Goal: Communication & Community: Answer question/provide support

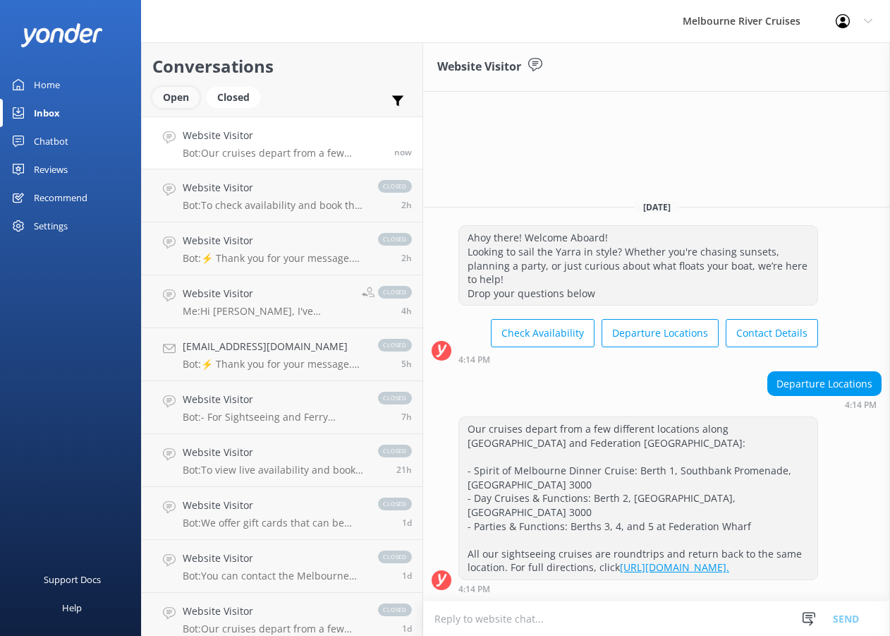
click at [175, 90] on div "Open" at bounding box center [175, 97] width 47 height 21
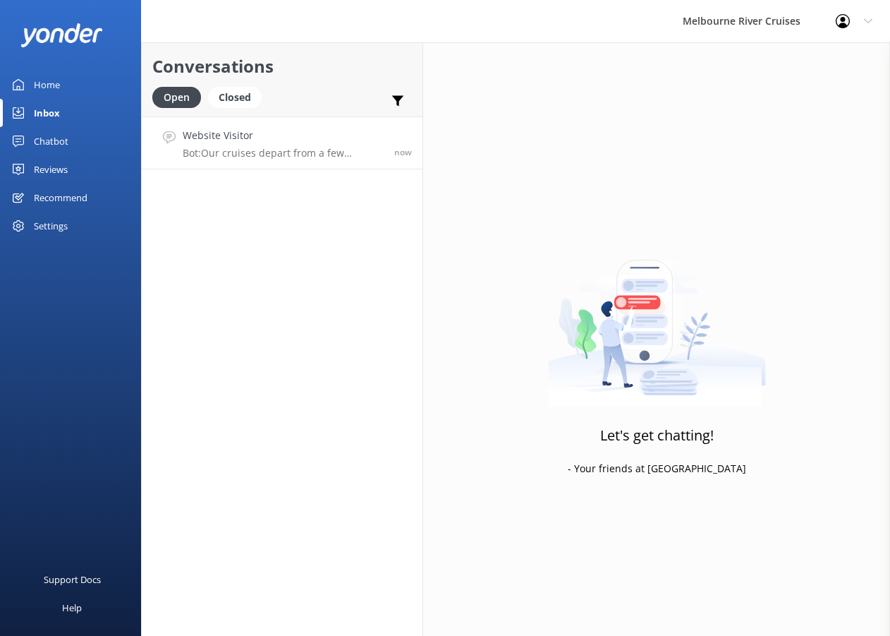
click at [264, 142] on h4 "Website Visitor" at bounding box center [283, 136] width 201 height 16
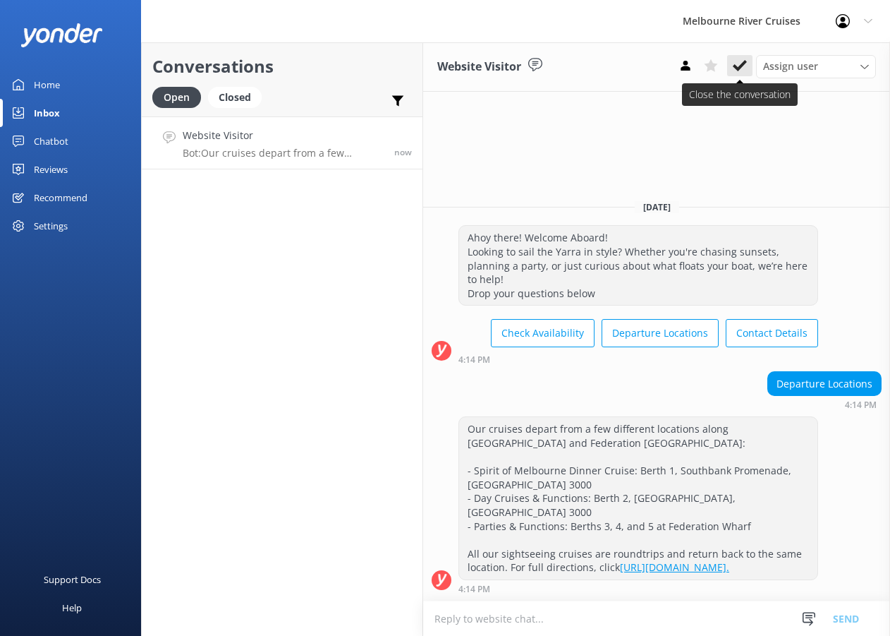
click at [727, 61] on icon at bounding box center [740, 66] width 14 height 14
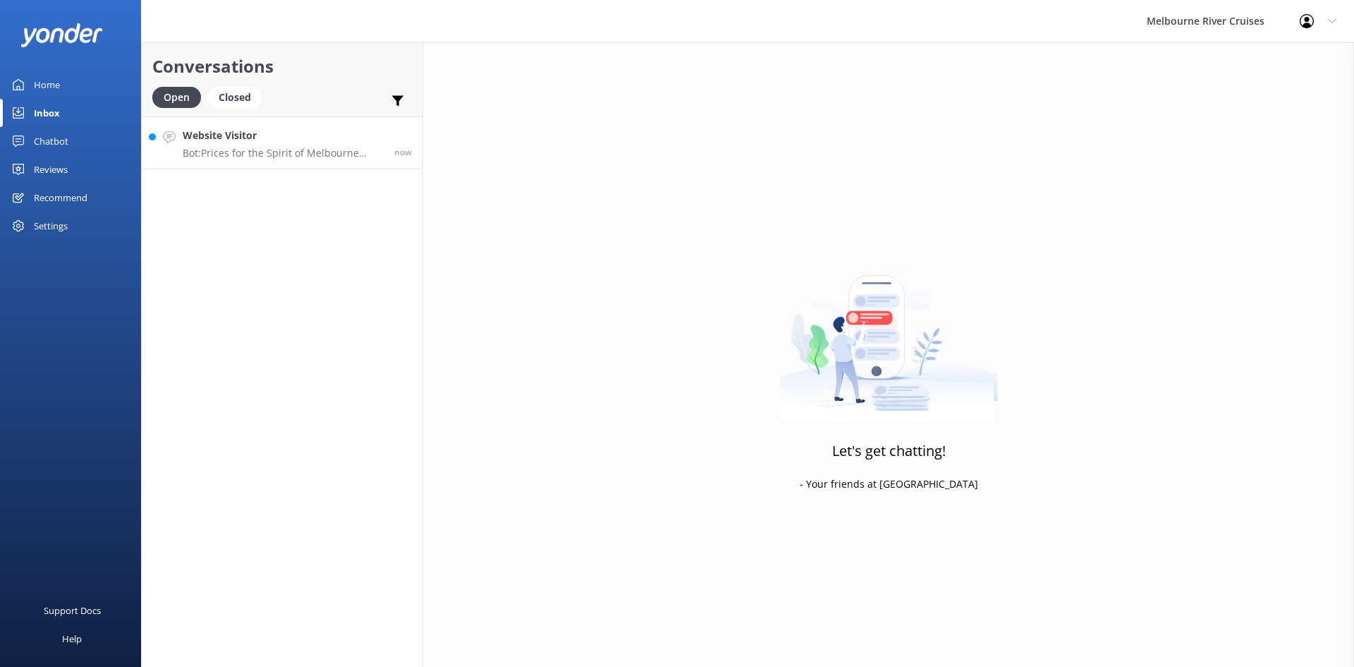
click at [249, 164] on link "Website Visitor Bot: Prices for the Spirit of Melbourne Dinner Cruise start fro…" at bounding box center [282, 142] width 281 height 53
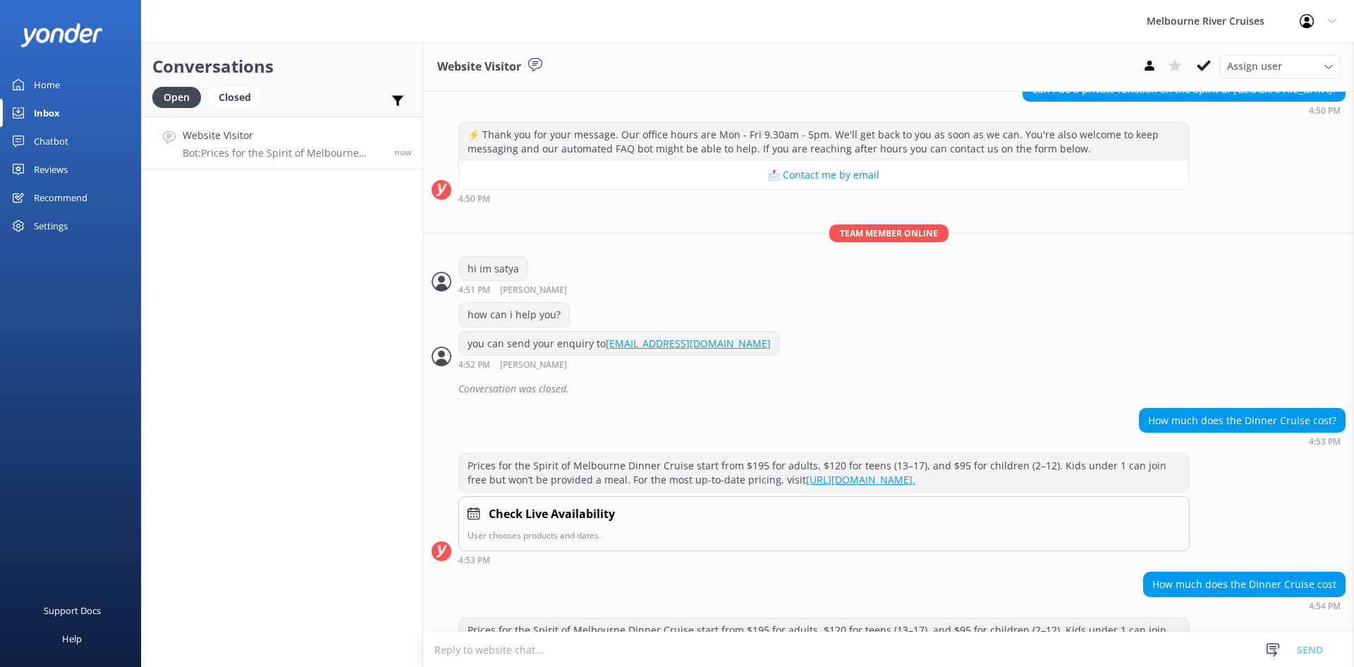
scroll to position [302, 0]
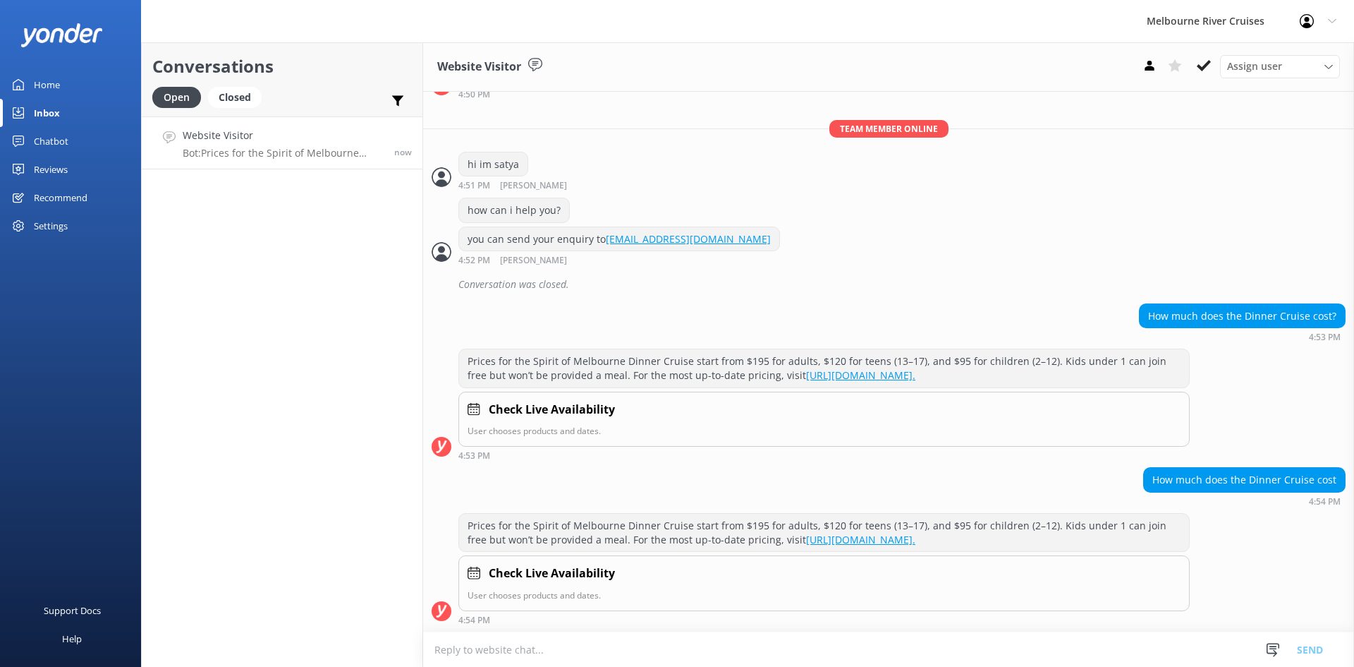
click at [314, 152] on p "Bot: Prices for the Spirit of Melbourne Dinner Cruise start from $195 for adult…" at bounding box center [283, 153] width 201 height 13
click at [626, 647] on textarea at bounding box center [888, 649] width 931 height 35
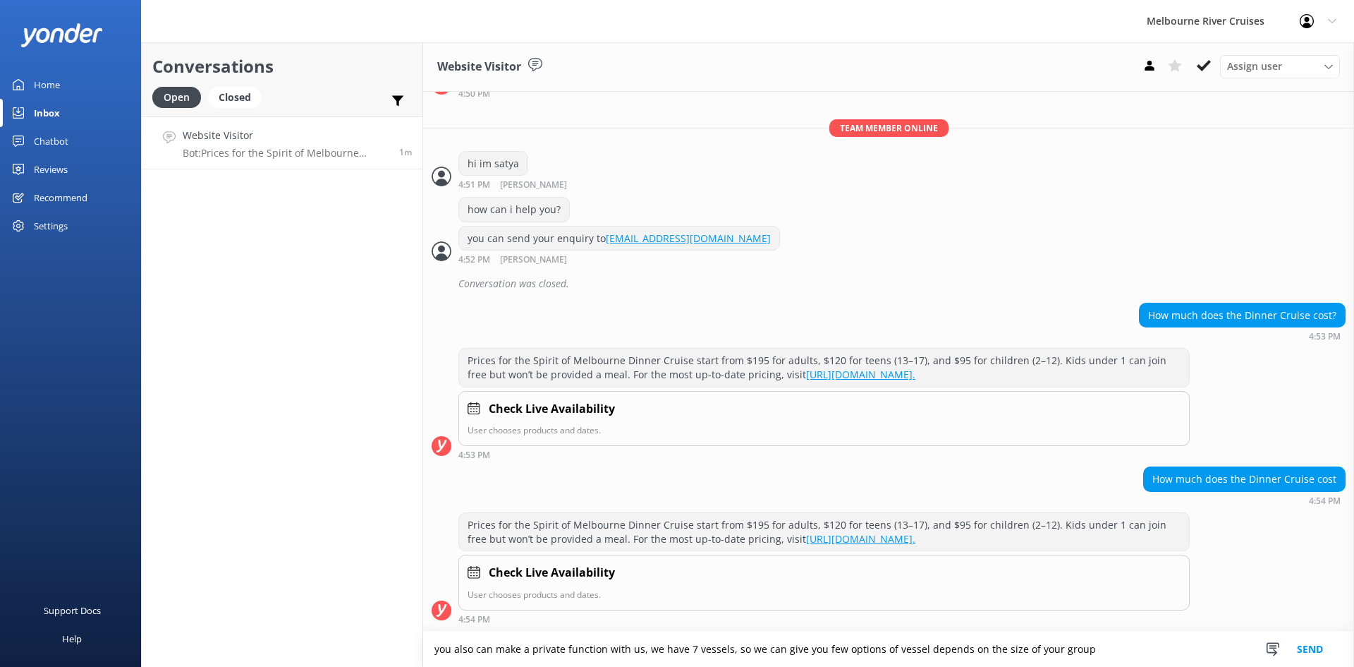
click at [631, 650] on textarea "you also can make a private function with us, we have 7 vessels, so we can give…" at bounding box center [888, 648] width 931 height 35
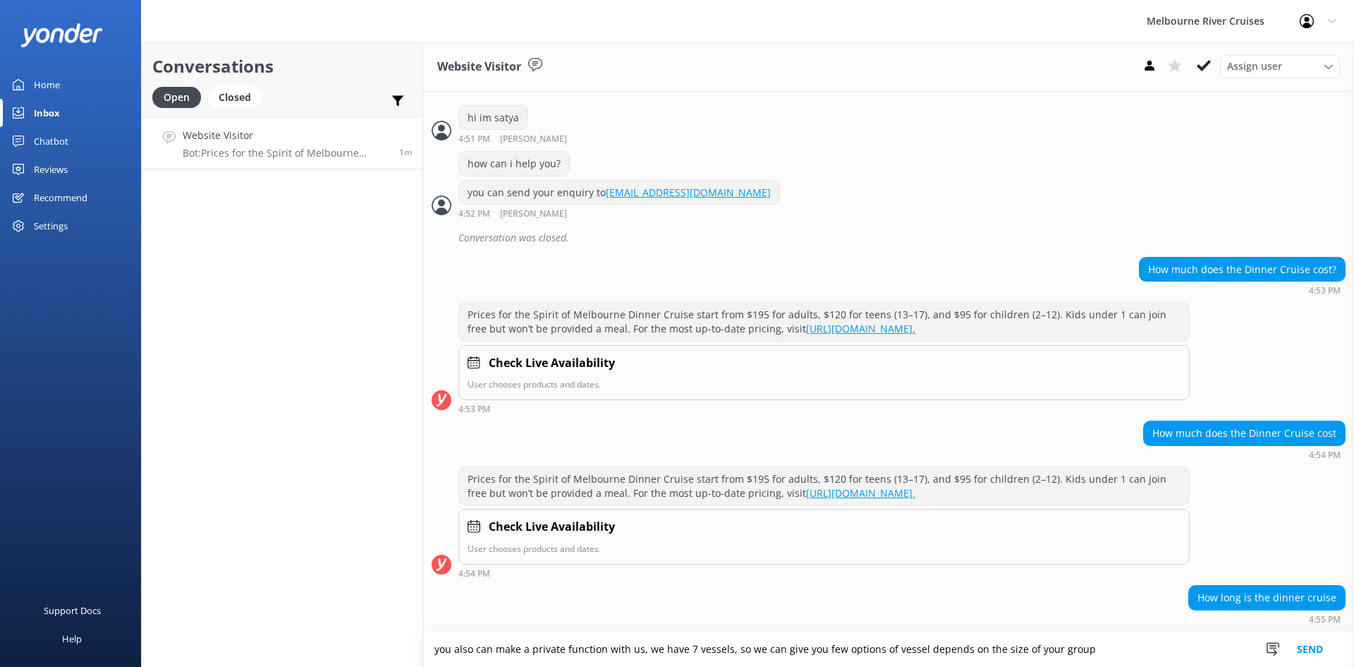
scroll to position [394, 0]
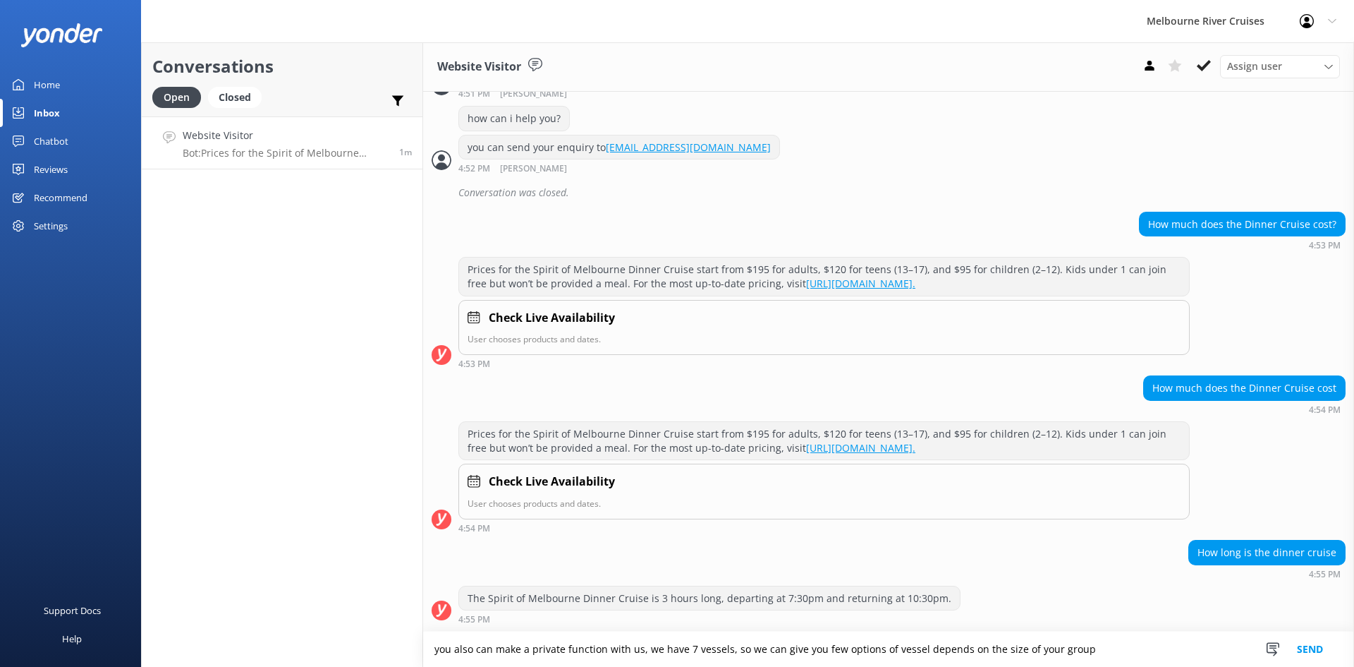
click at [498, 545] on div "How long is the dinner cruise 4:55 PM" at bounding box center [888, 559] width 931 height 39
click at [861, 648] on textarea "you also can make a private function with us, we have 7 vessels, so we can give…" at bounding box center [888, 648] width 931 height 35
paste textarea "You can also host a private function with us. We have seven vessels, and can of…"
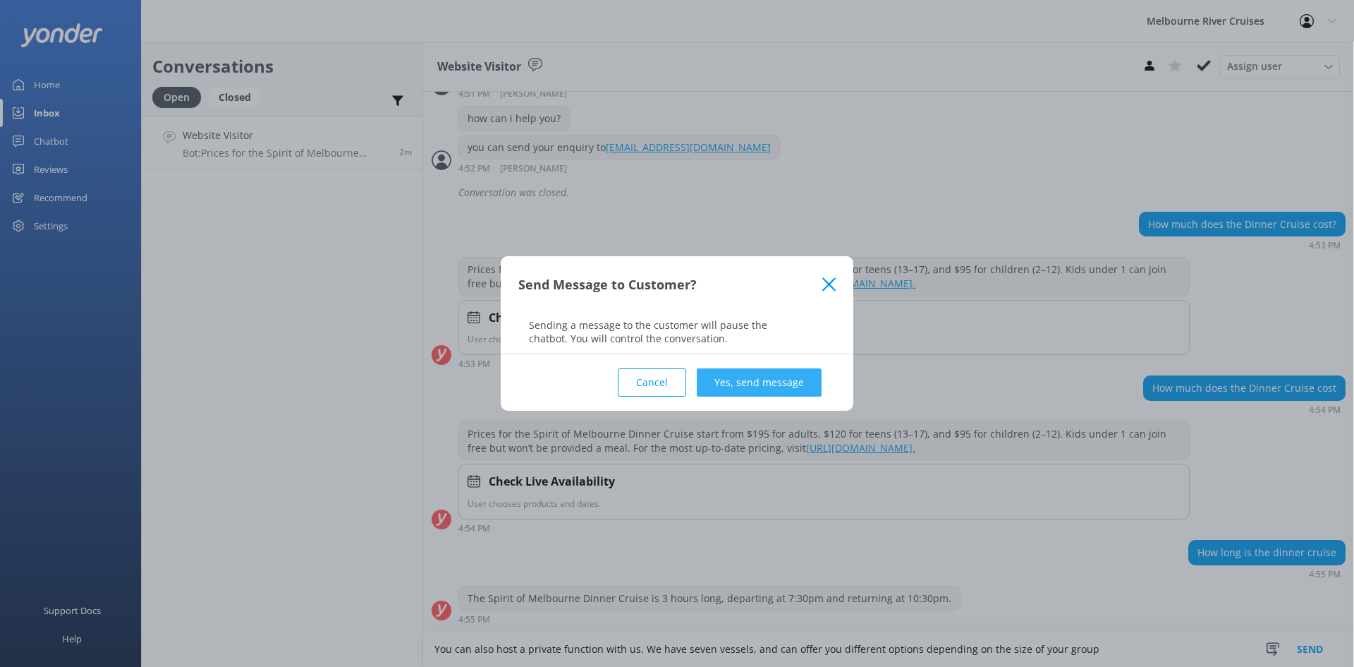
type textarea "You can also host a private function with us. We have seven vessels, and can of…"
click at [762, 384] on button "Yes, send message" at bounding box center [759, 382] width 125 height 28
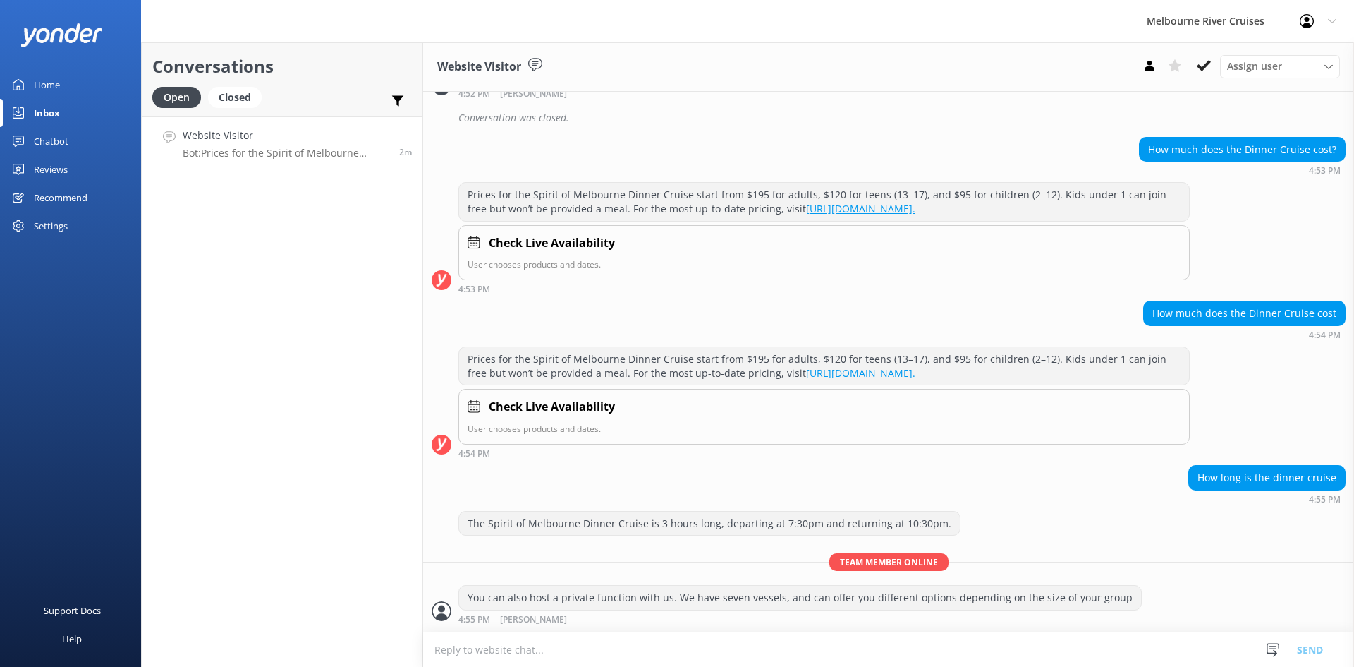
scroll to position [468, 0]
click at [787, 641] on textarea at bounding box center [888, 649] width 931 height 35
click at [503, 645] on textarea at bounding box center [888, 649] width 931 height 35
paste textarea "f you’re interested in hosting a private event with us, please feel free to ema…"
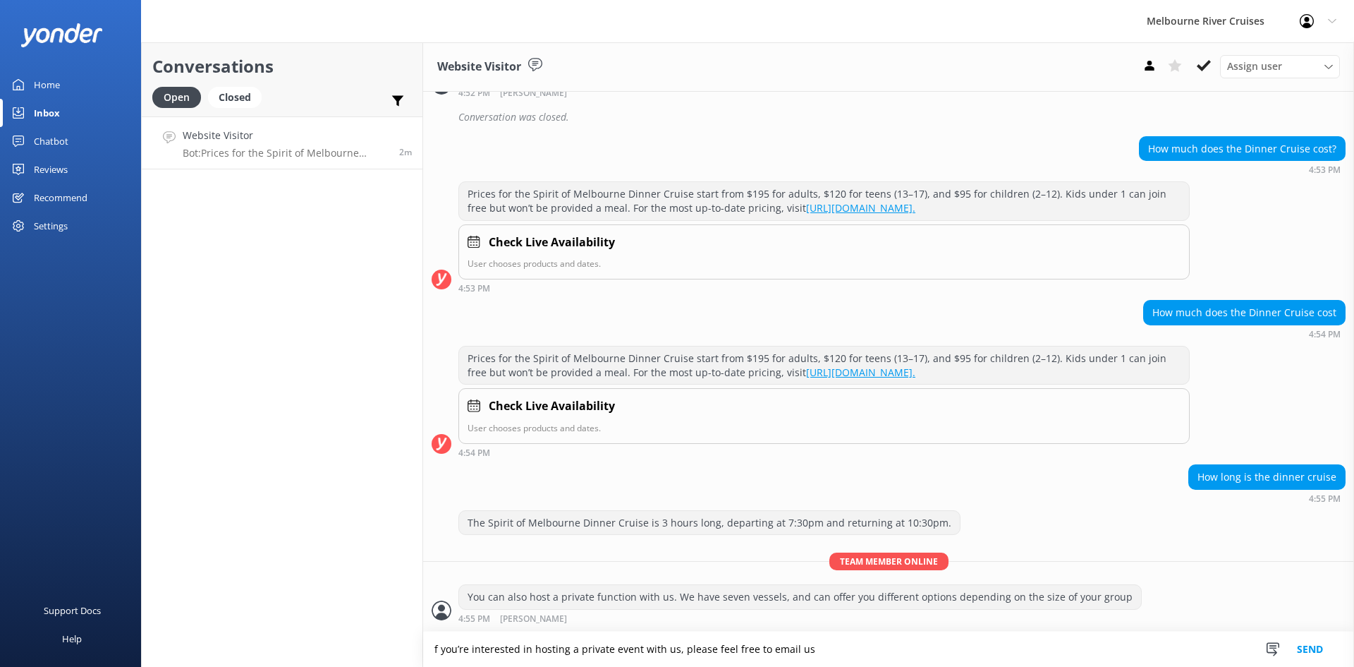
click at [433, 645] on textarea "f you’re interested in hosting a private event with us, please feel free to ema…" at bounding box center [888, 648] width 931 height 35
type textarea "If you’re interested in hosting a private event with us, please feel free to em…"
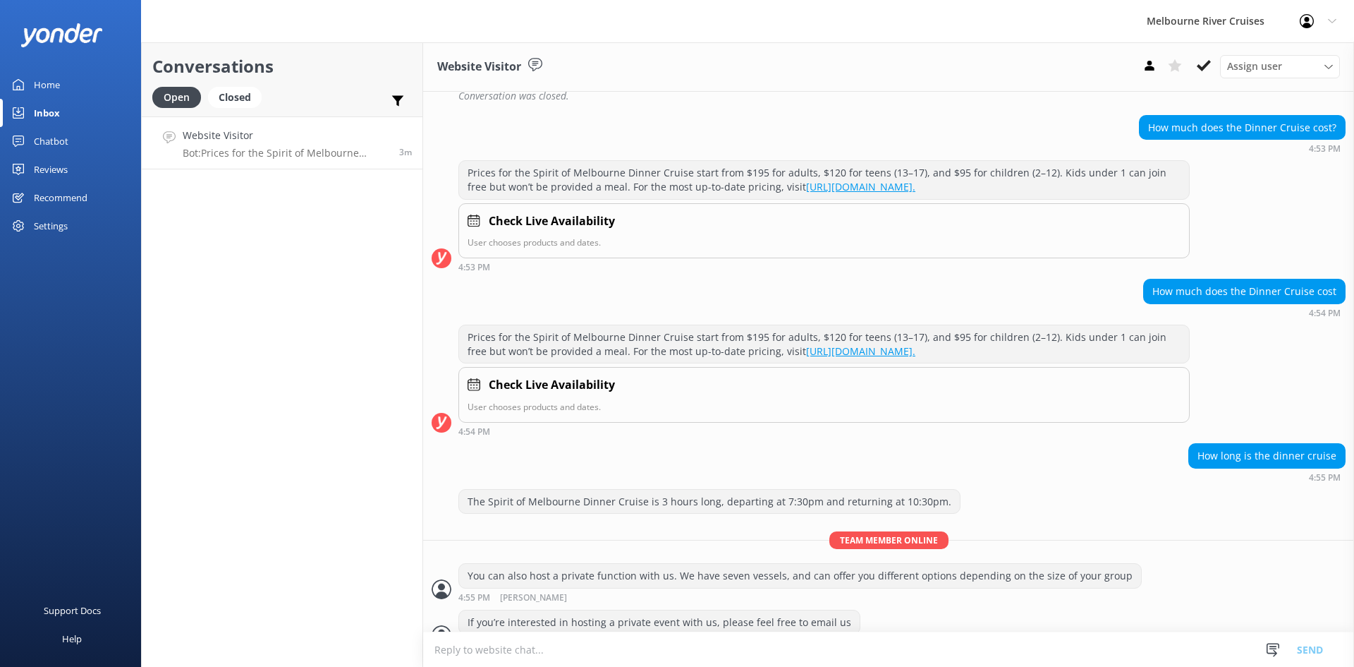
scroll to position [515, 0]
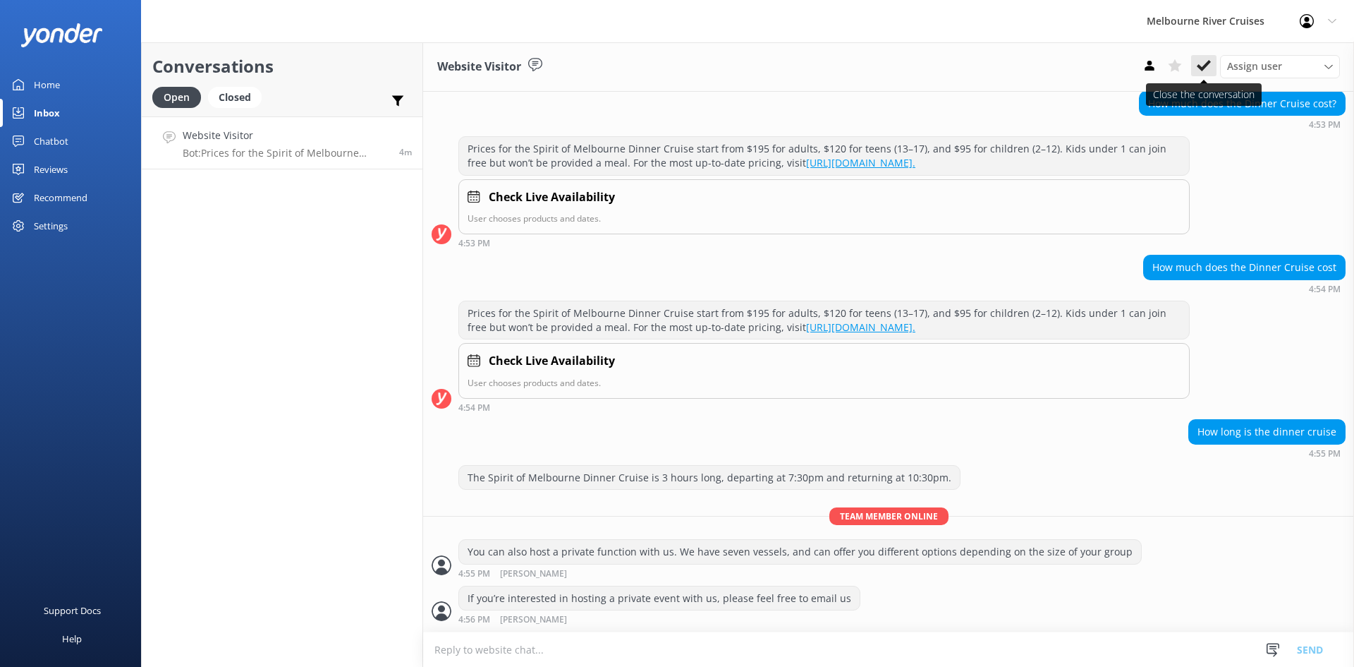
click at [1206, 61] on icon at bounding box center [1204, 66] width 14 height 14
